Goal: Information Seeking & Learning: Learn about a topic

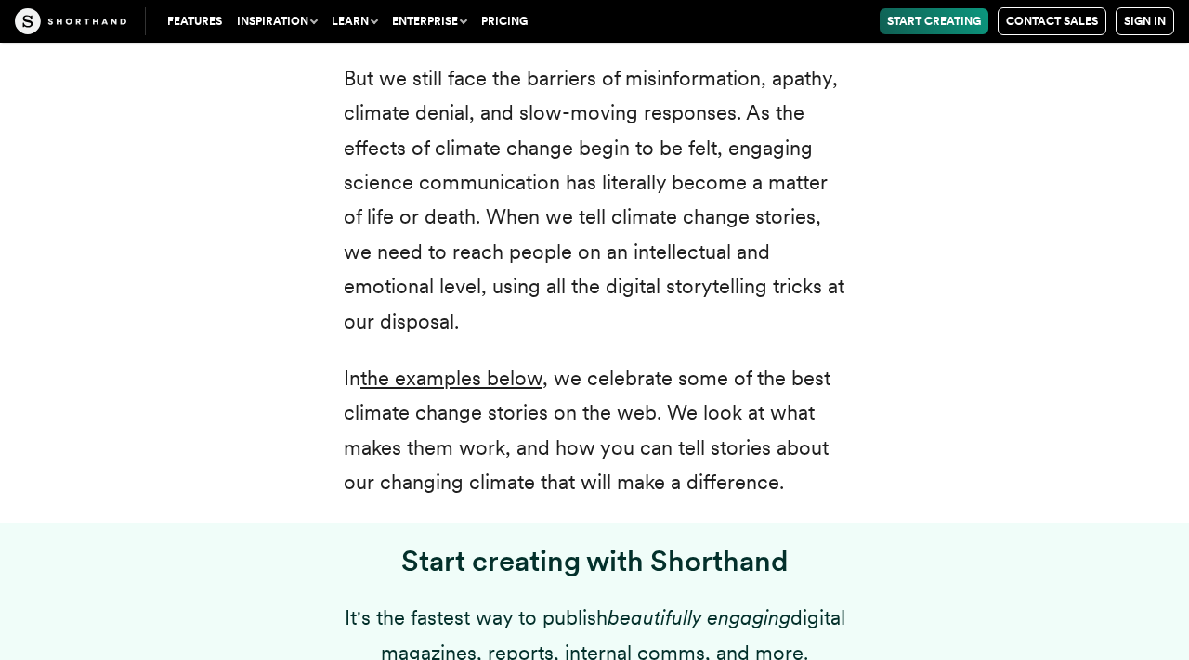
scroll to position [1021, 0]
click at [657, 491] on p "In the examples below , we celebrate some of the best climate change stories on…" at bounding box center [595, 429] width 502 height 139
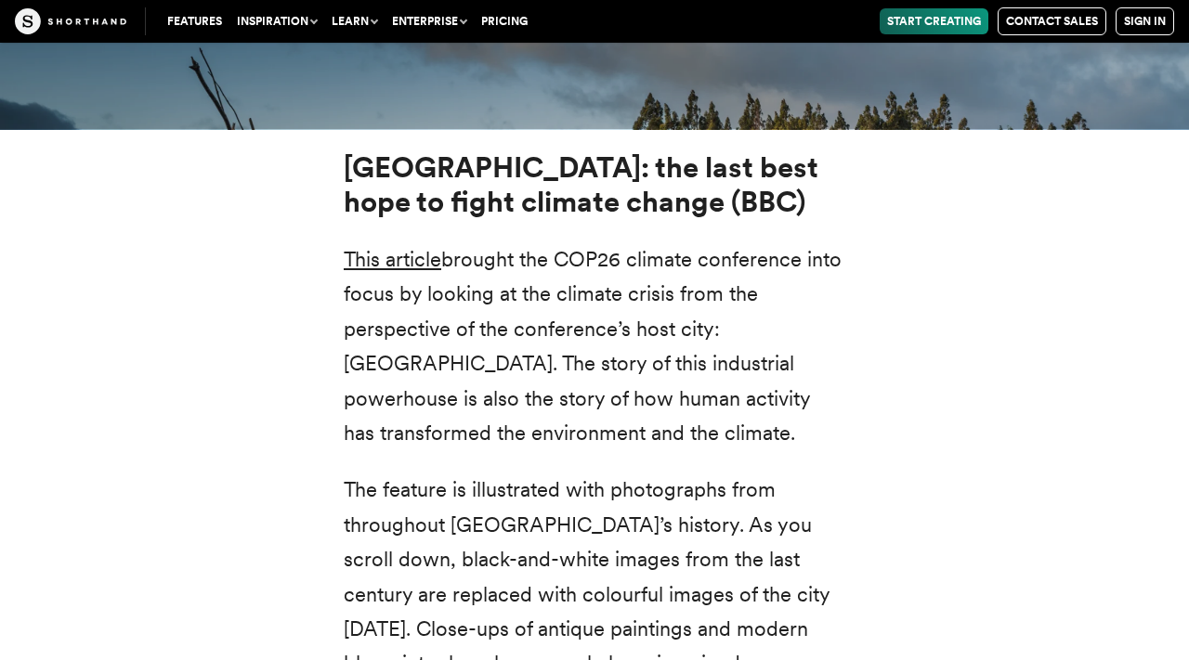
scroll to position [6717, 0]
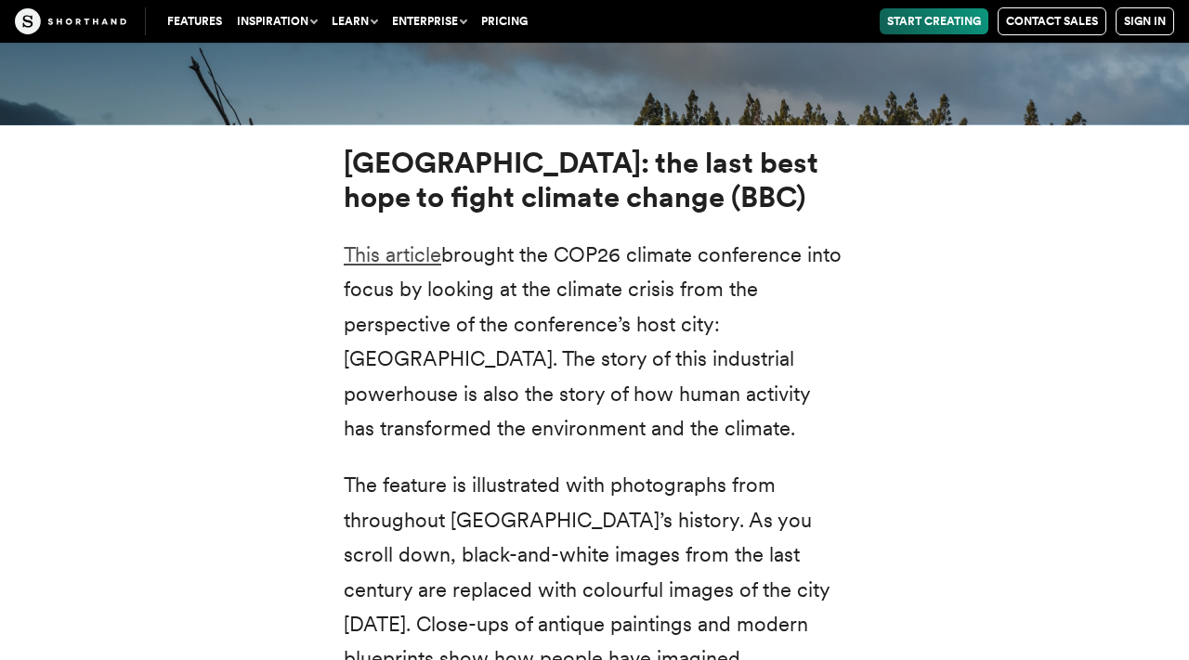
click at [412, 242] on link "This article" at bounding box center [393, 254] width 98 height 24
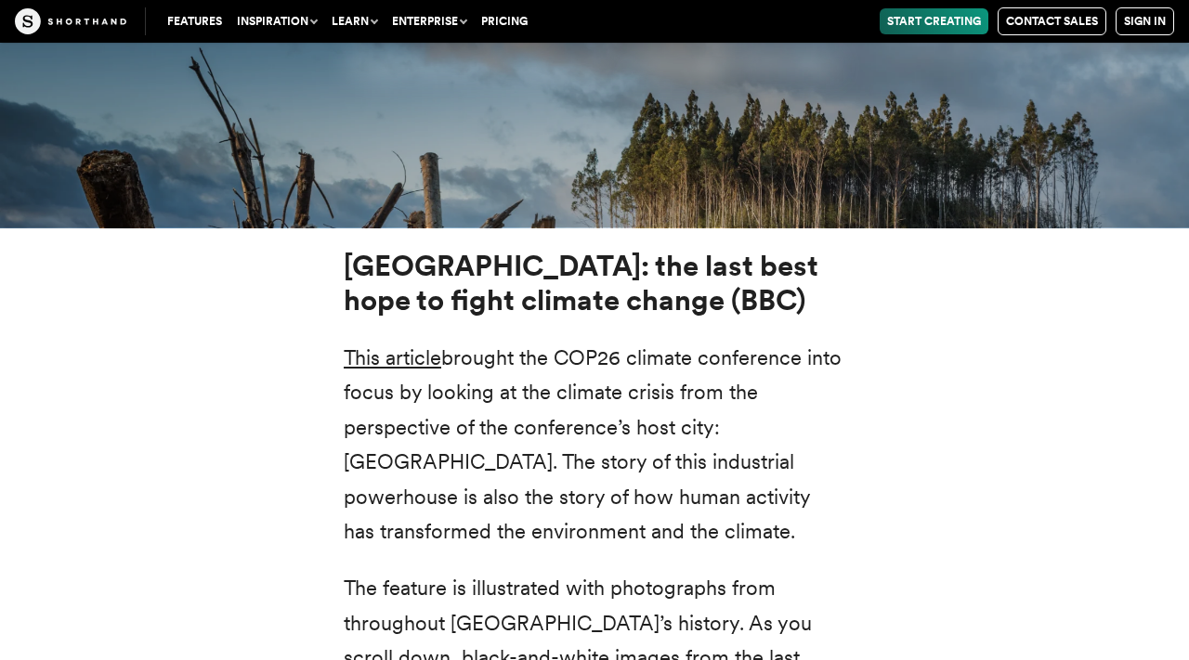
scroll to position [6611, 0]
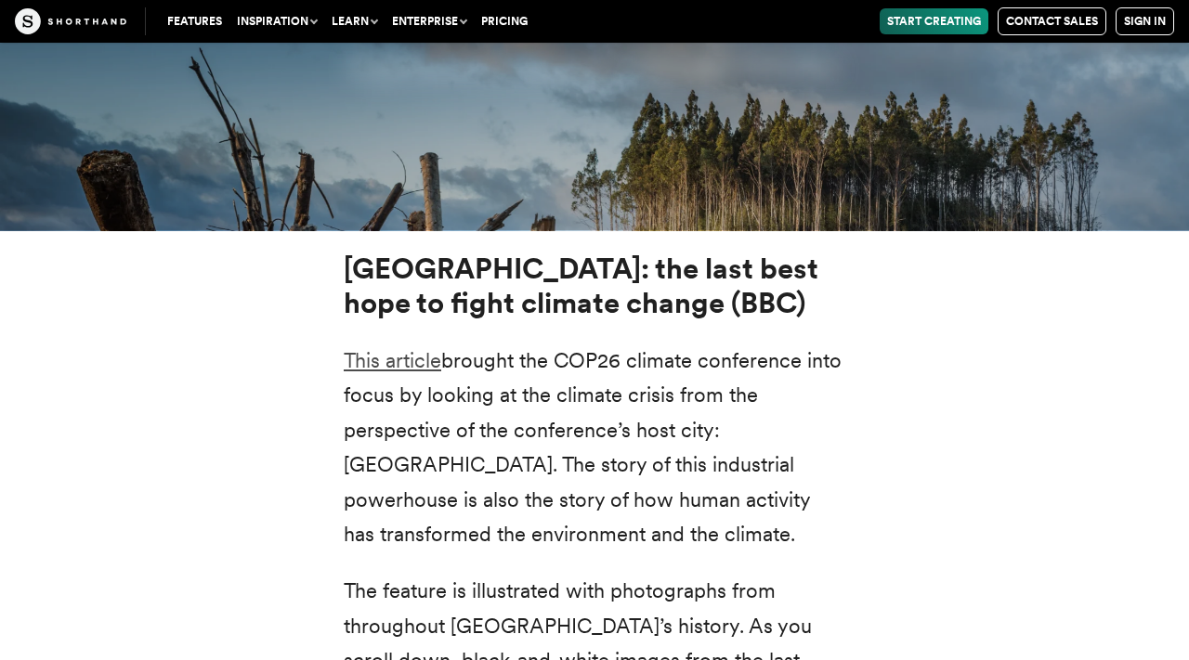
click at [424, 348] on link "This article" at bounding box center [393, 360] width 98 height 24
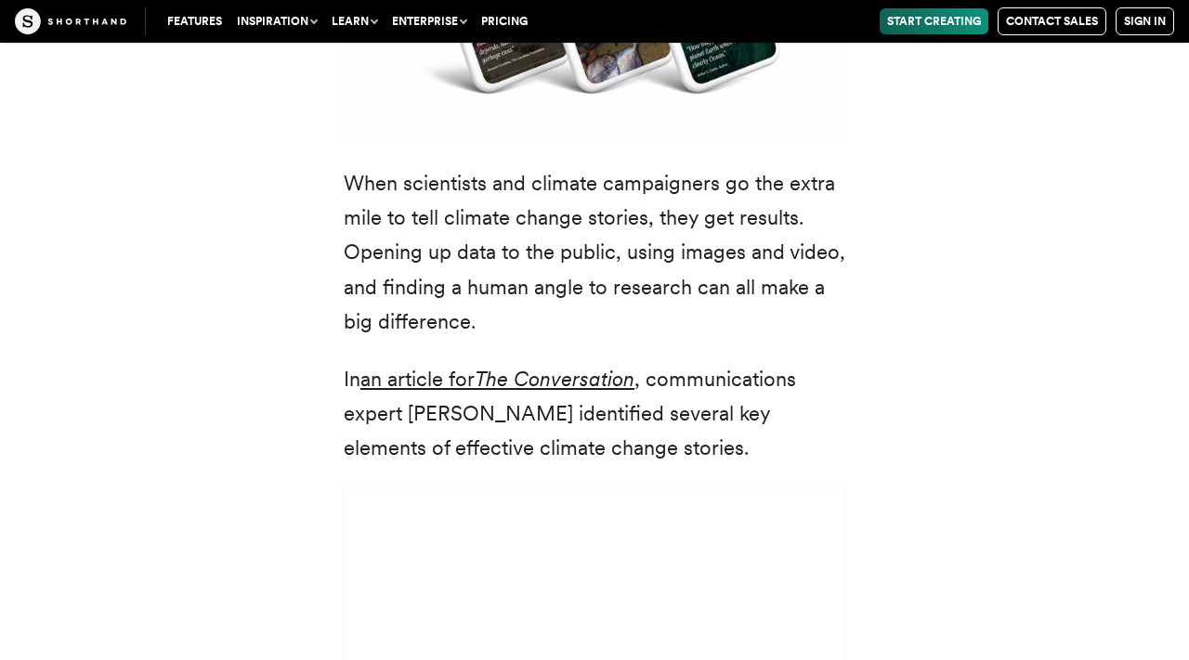
scroll to position [4893, 0]
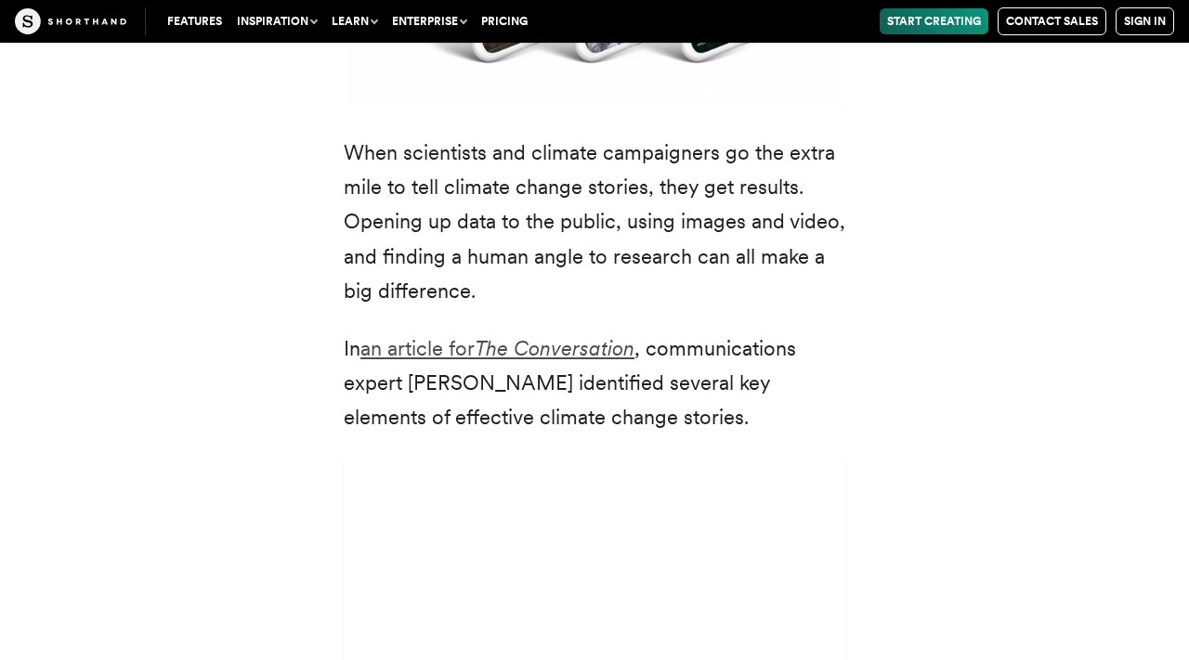
click at [538, 336] on em "The Conversation" at bounding box center [555, 348] width 160 height 24
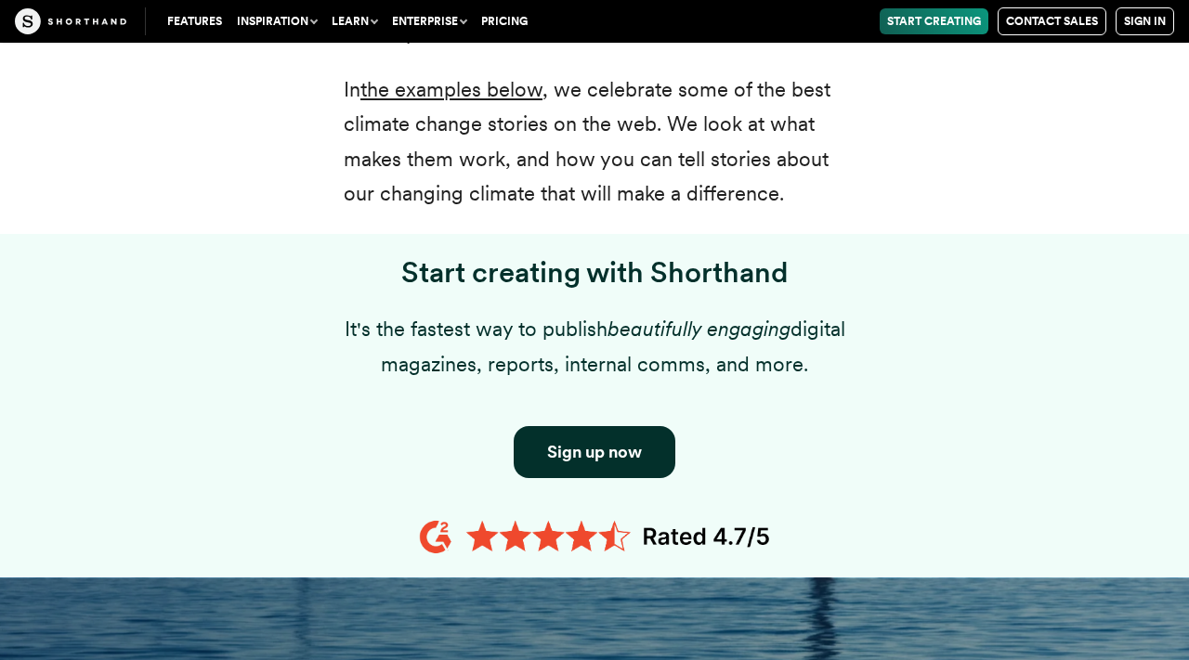
scroll to position [1281, 0]
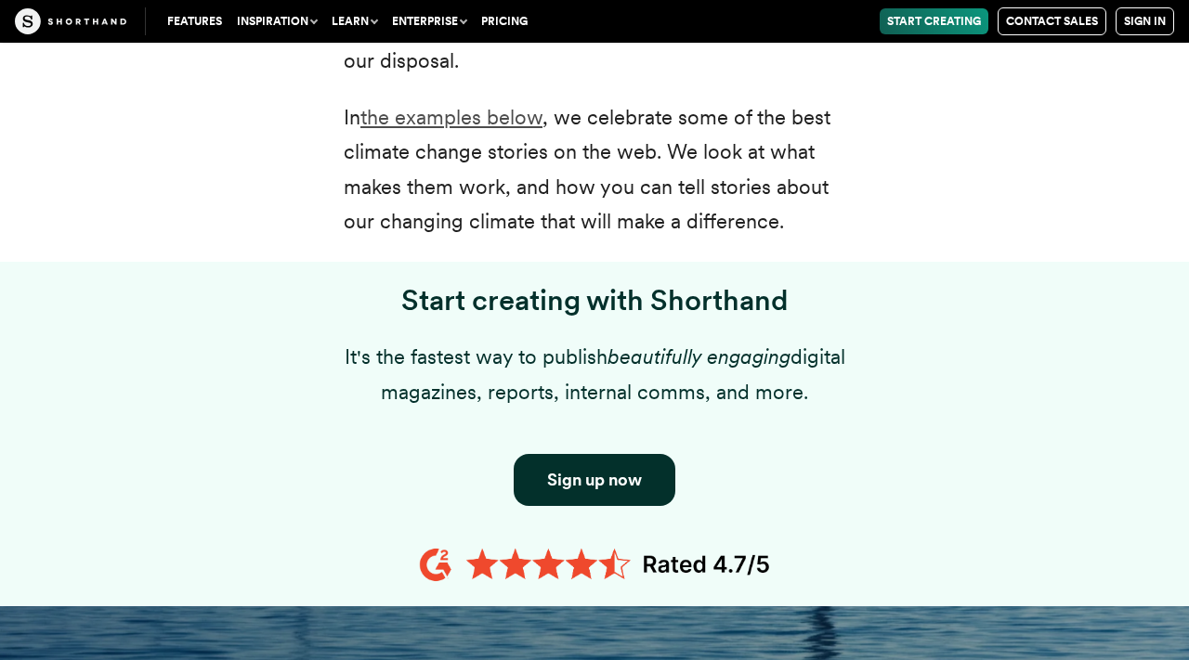
click at [466, 121] on link "the examples below" at bounding box center [451, 117] width 182 height 24
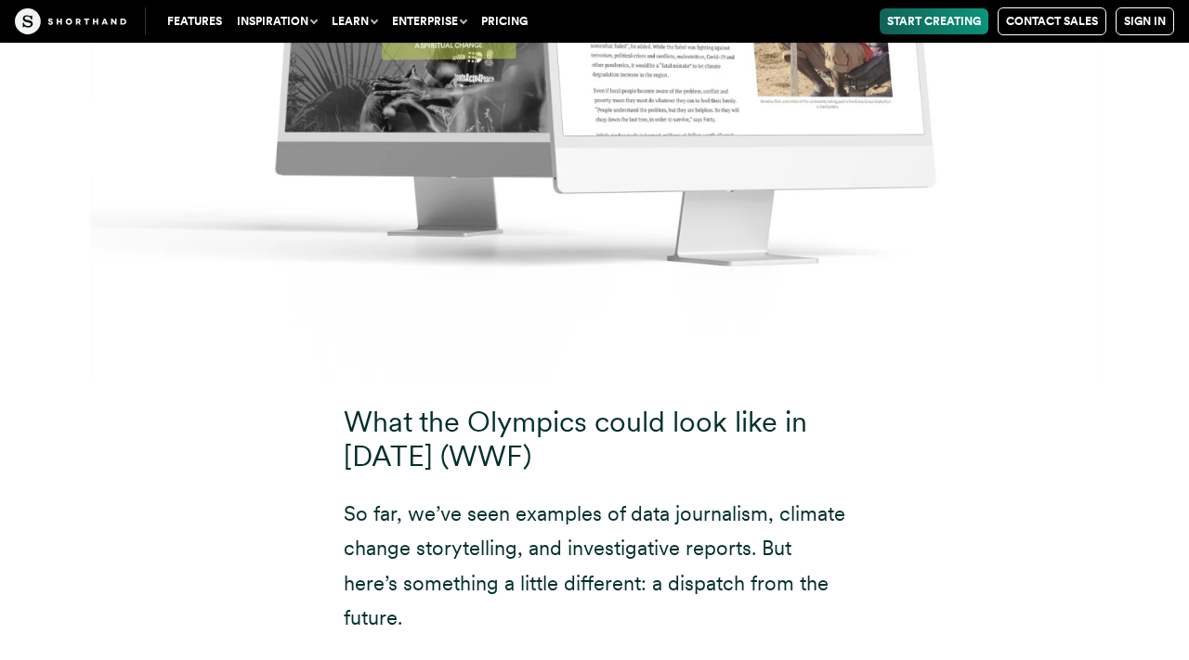
scroll to position [20911, 0]
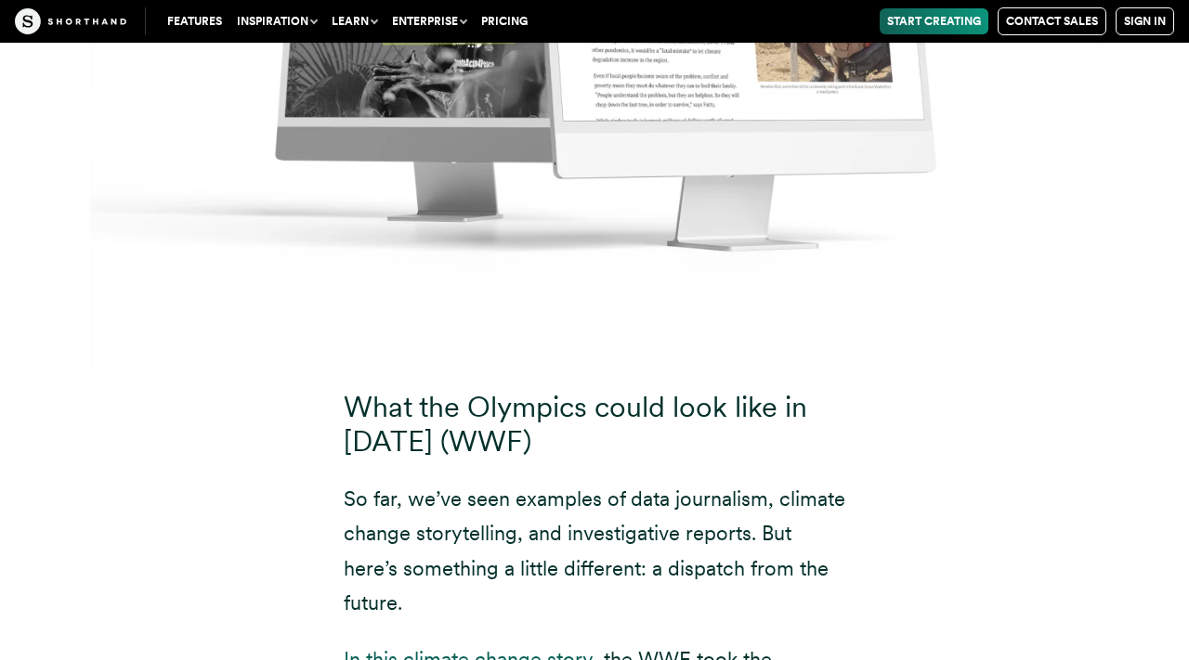
click at [512, 647] on link "In this climate change story" at bounding box center [468, 659] width 249 height 24
